Goal: Task Accomplishment & Management: Complete application form

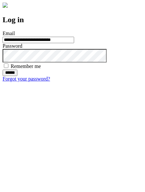
type input "**********"
click at [17, 76] on input "******" at bounding box center [10, 73] width 15 height 6
